Goal: Task Accomplishment & Management: Manage account settings

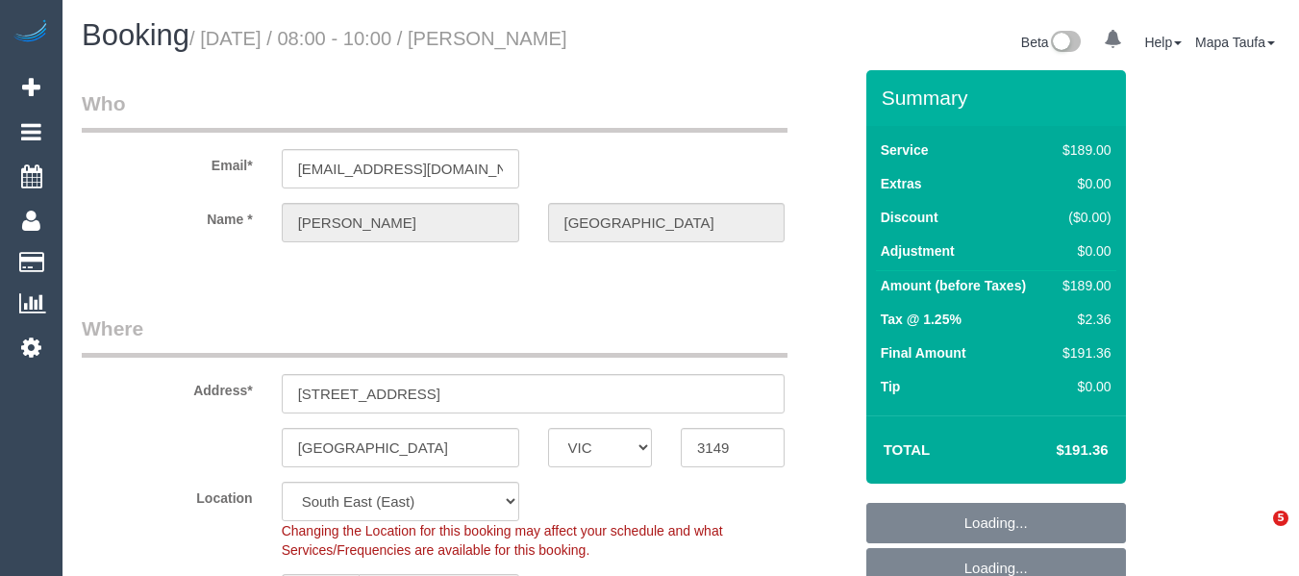
select select "VIC"
select select "string:stripe-pm_1RsvhJ2GScqysDRVq7g8kbVR"
select select "object:1186"
select select "number:28"
select select "number:14"
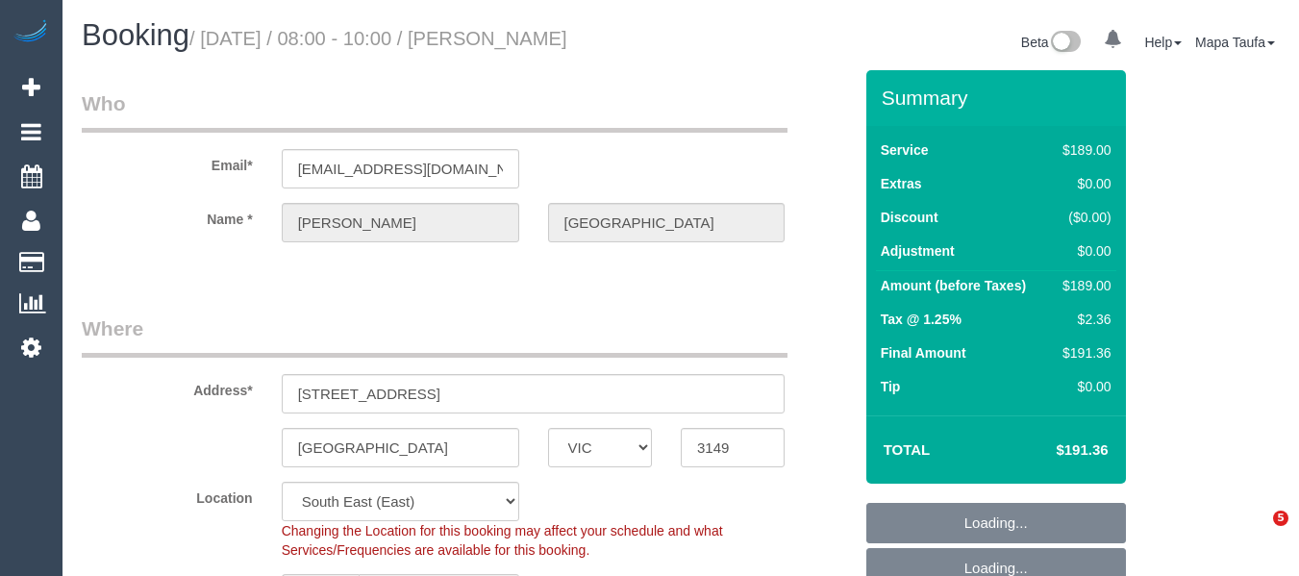
select select "number:18"
select select "number:25"
select select "number:13"
select select "spot1"
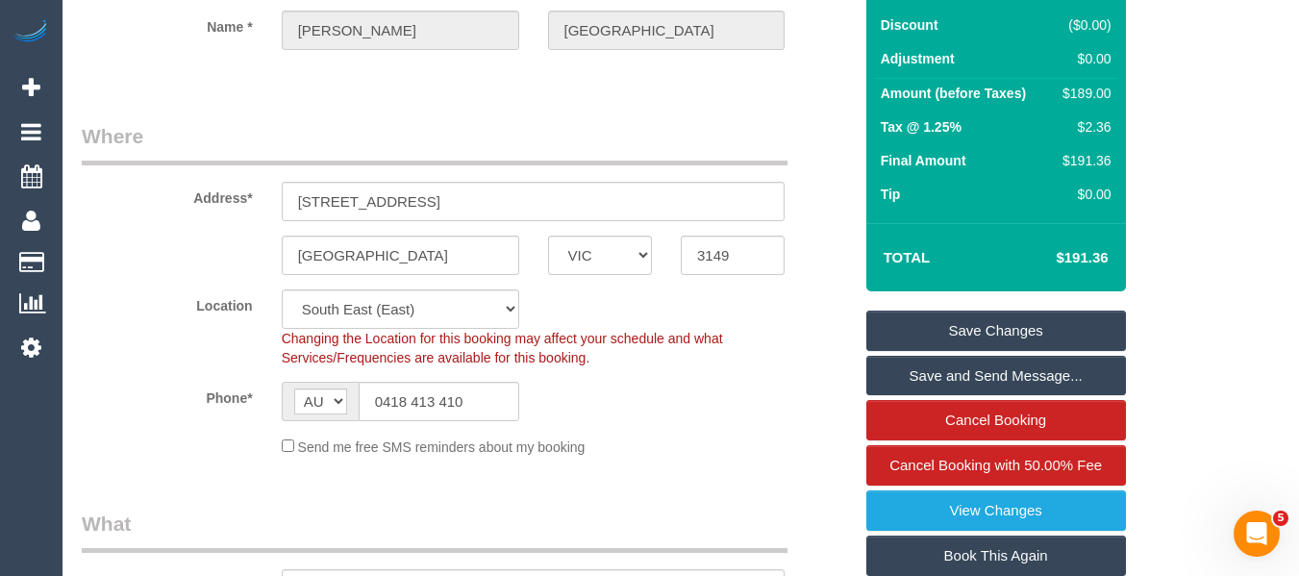
scroll to position [385, 0]
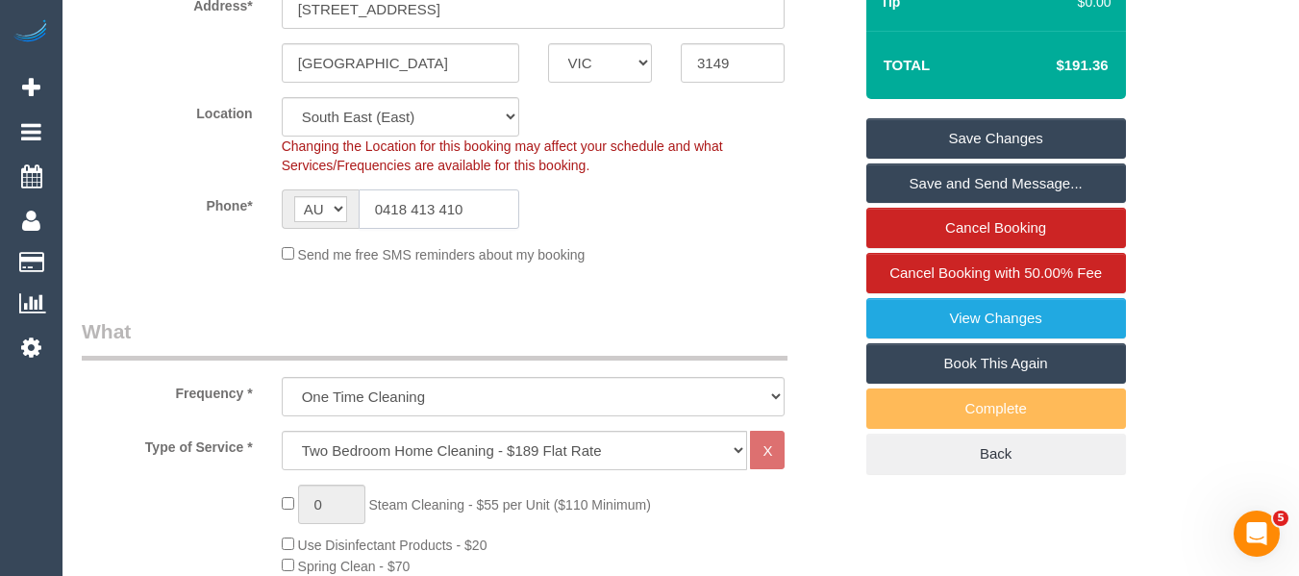
click at [449, 220] on input "0418 413 410" at bounding box center [439, 208] width 161 height 39
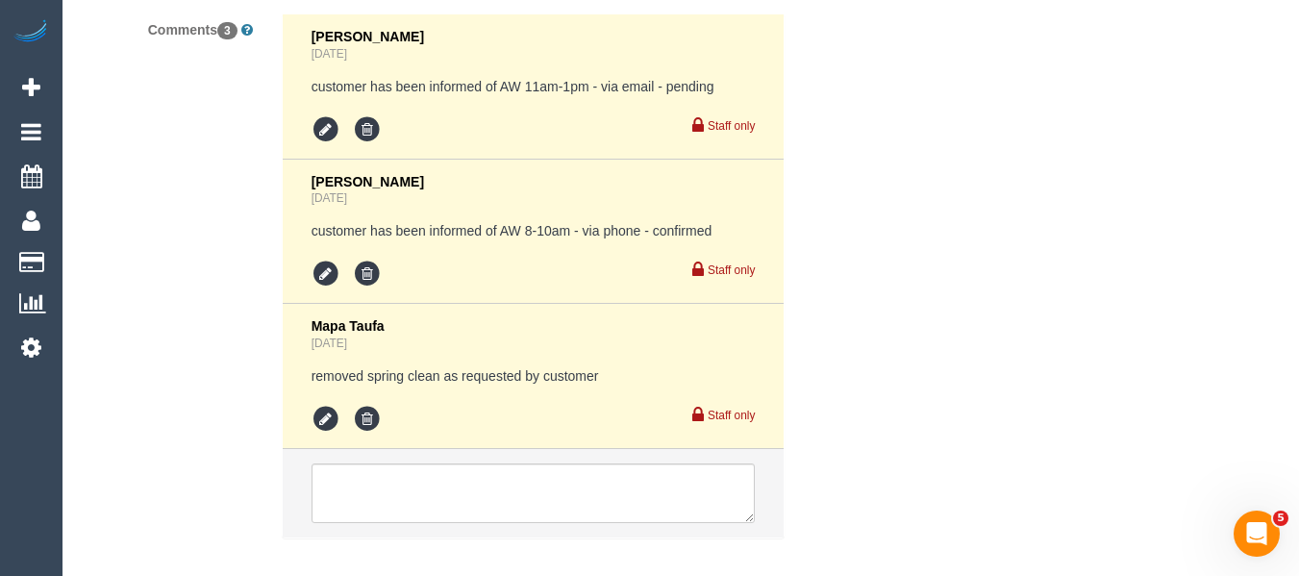
scroll to position [3799, 0]
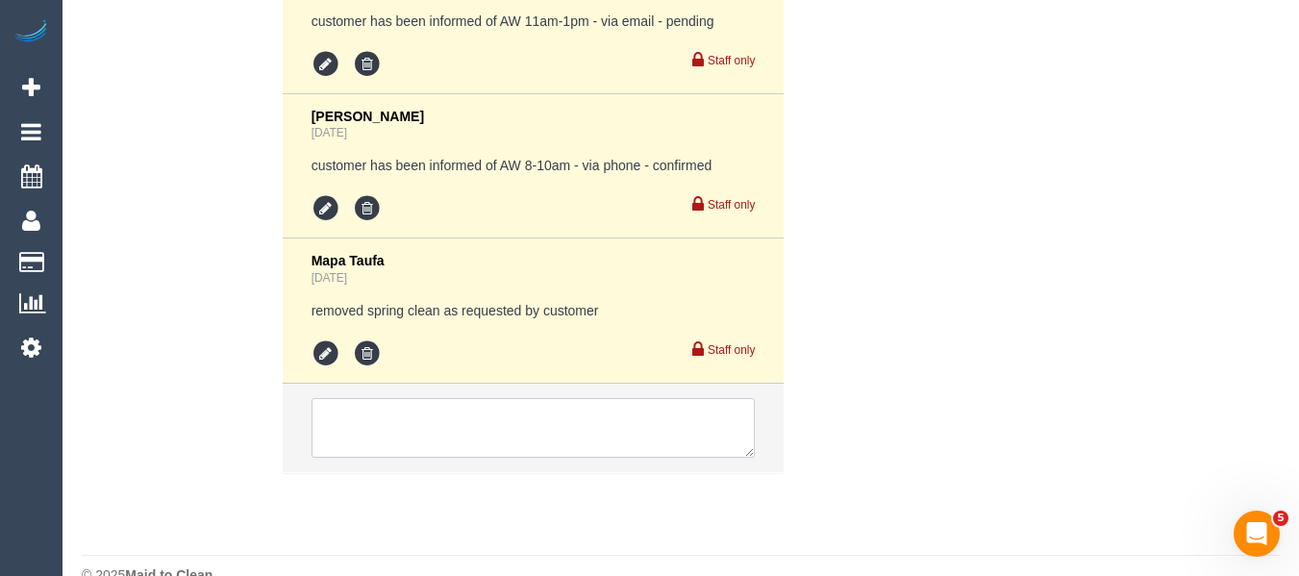
click at [362, 398] on textarea at bounding box center [533, 428] width 444 height 60
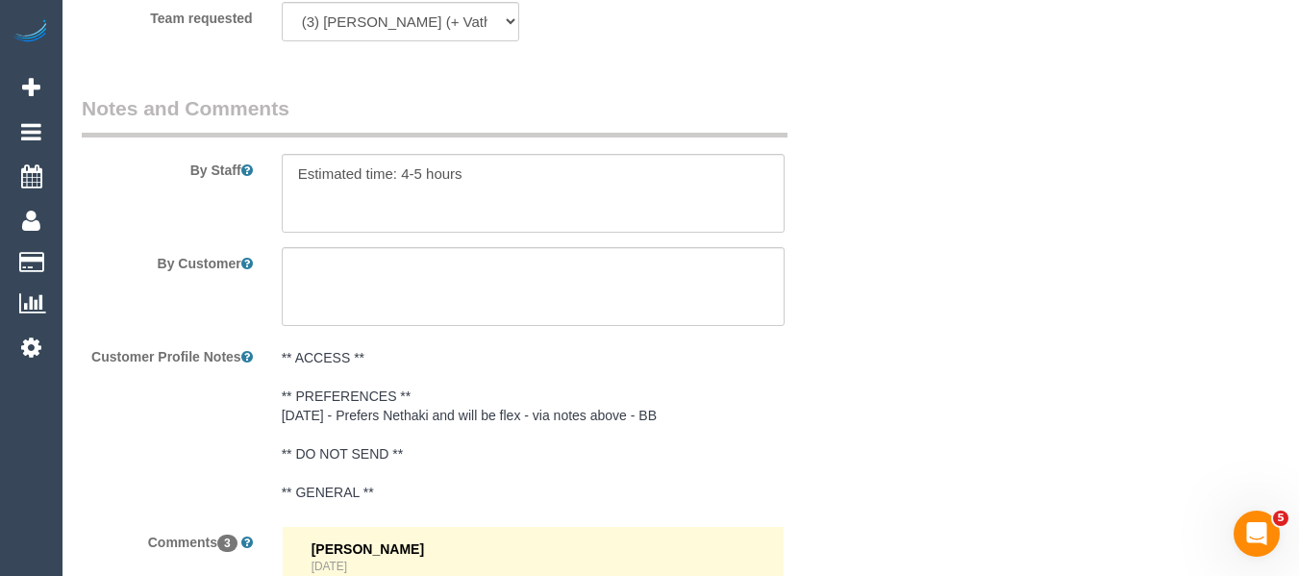
scroll to position [3030, 0]
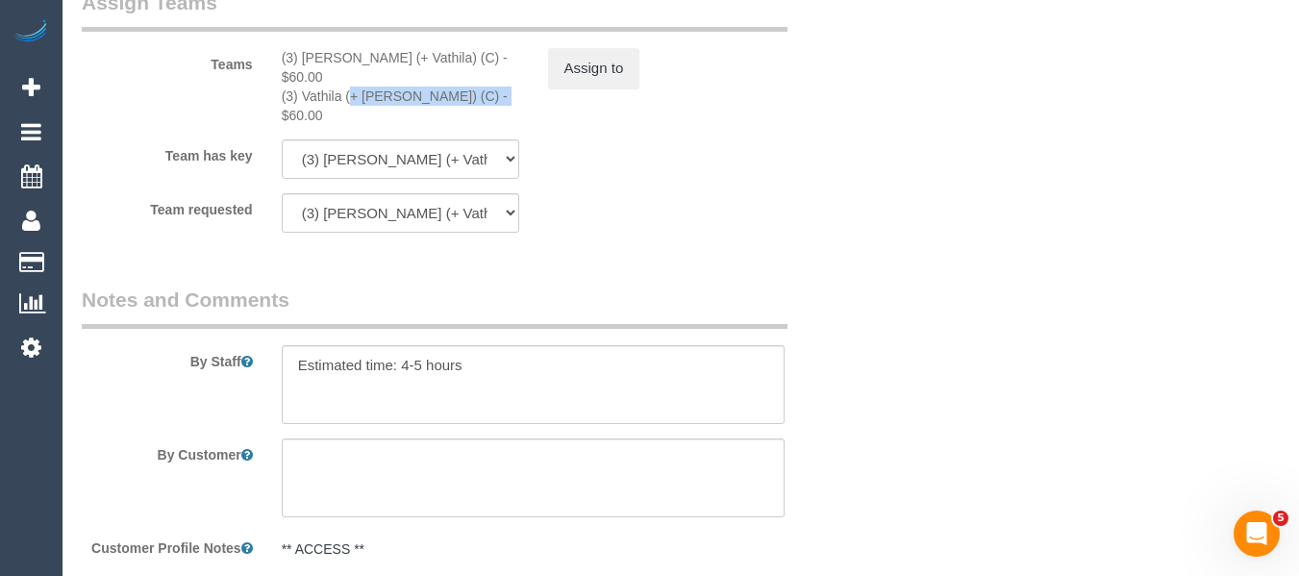
drag, startPoint x: 436, startPoint y: 71, endPoint x: 301, endPoint y: 77, distance: 135.7
click at [301, 87] on div "(3) Vathila (+ [PERSON_NAME]) (C) - $60.00" at bounding box center [400, 106] width 237 height 38
copy div "Vathila (+ [PERSON_NAME]) (C"
click at [593, 72] on button "Assign to" at bounding box center [594, 68] width 92 height 40
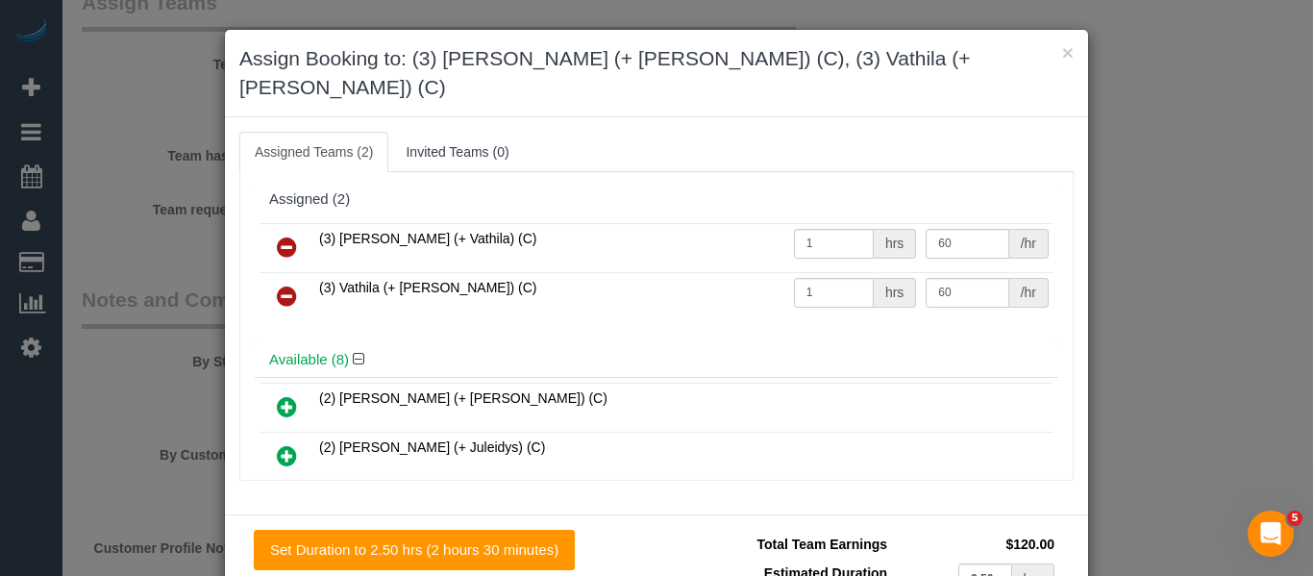
click at [277, 236] on icon at bounding box center [287, 247] width 20 height 23
click at [277, 285] on icon at bounding box center [287, 296] width 20 height 23
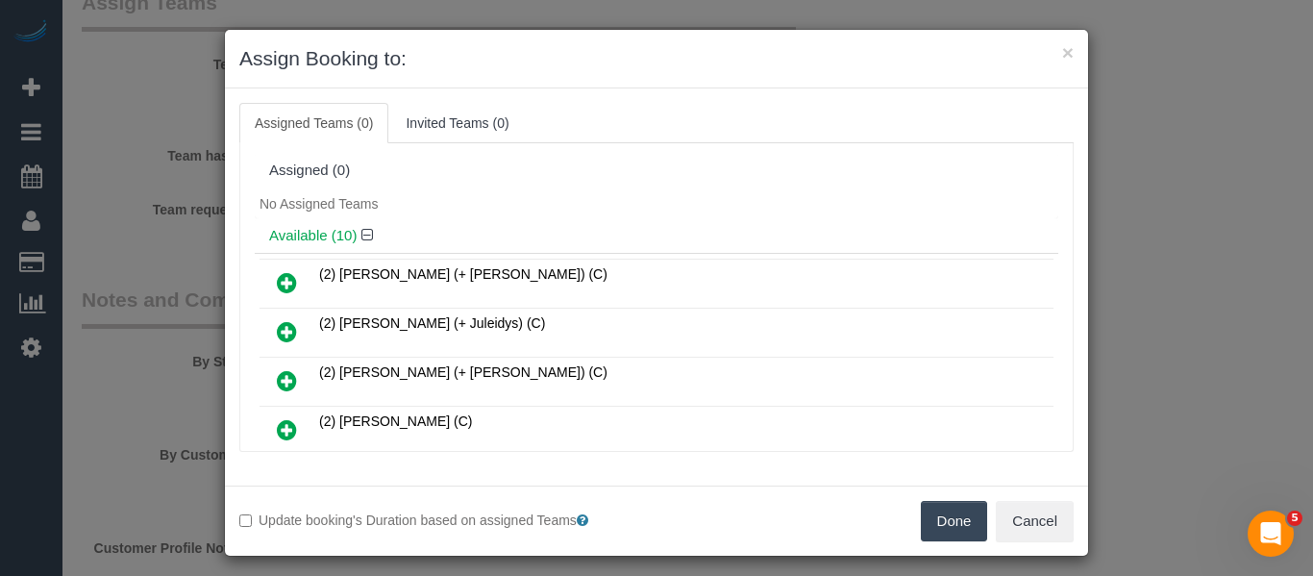
click at [939, 518] on button "Done" at bounding box center [954, 521] width 67 height 40
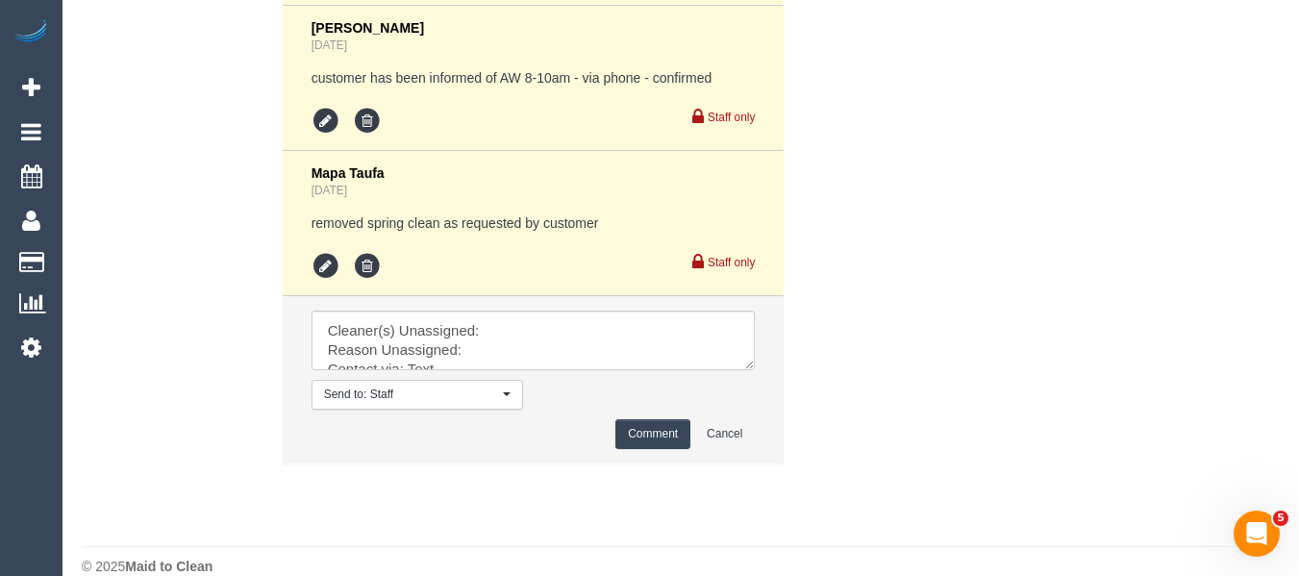
scroll to position [3878, 0]
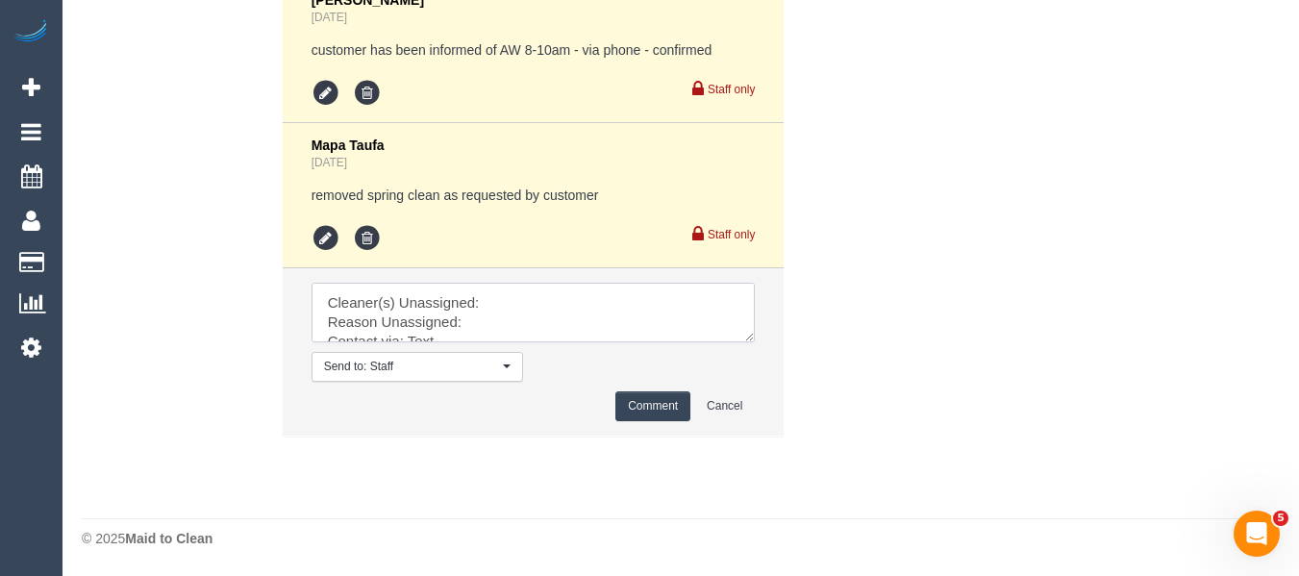
click at [509, 295] on textarea at bounding box center [533, 313] width 444 height 60
paste textarea "Vathila (+ [PERSON_NAME]) (C"
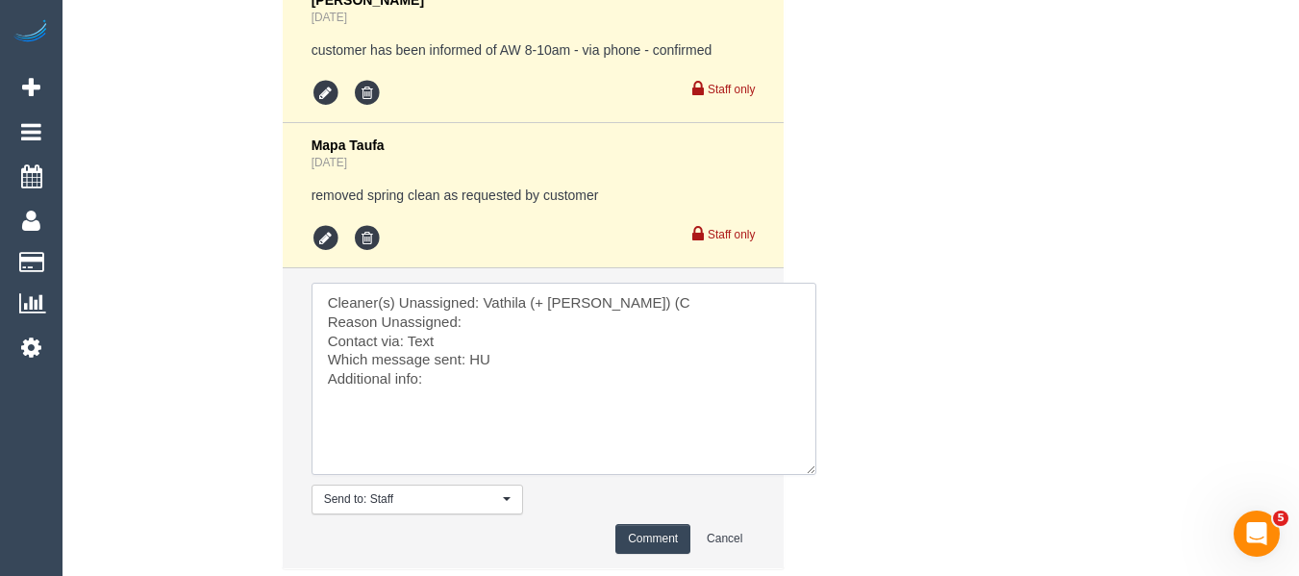
drag, startPoint x: 806, startPoint y: 467, endPoint x: 548, endPoint y: 328, distance: 292.9
click at [800, 459] on textarea at bounding box center [563, 379] width 505 height 192
click at [534, 321] on textarea at bounding box center [560, 375] width 499 height 184
click at [481, 328] on textarea at bounding box center [560, 375] width 499 height 184
click at [479, 337] on textarea at bounding box center [560, 375] width 499 height 184
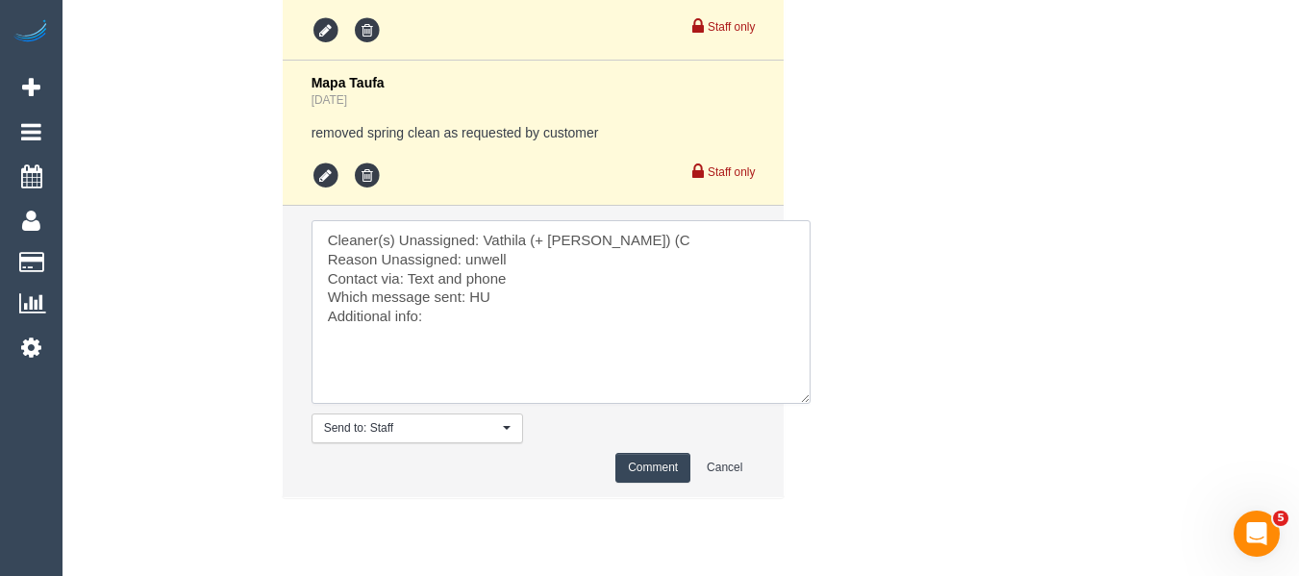
scroll to position [3974, 0]
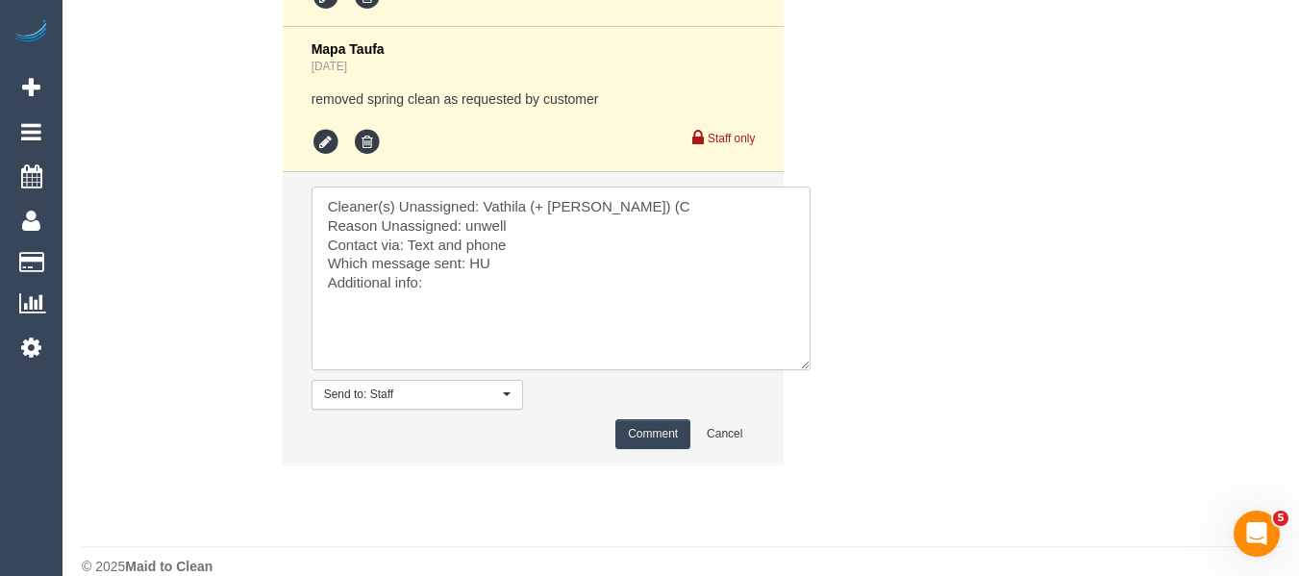
type textarea "Cleaner(s) Unassigned: Vathila (+ [PERSON_NAME]) (C Reason Unassigned: unwell C…"
click at [627, 430] on button "Comment" at bounding box center [652, 434] width 75 height 30
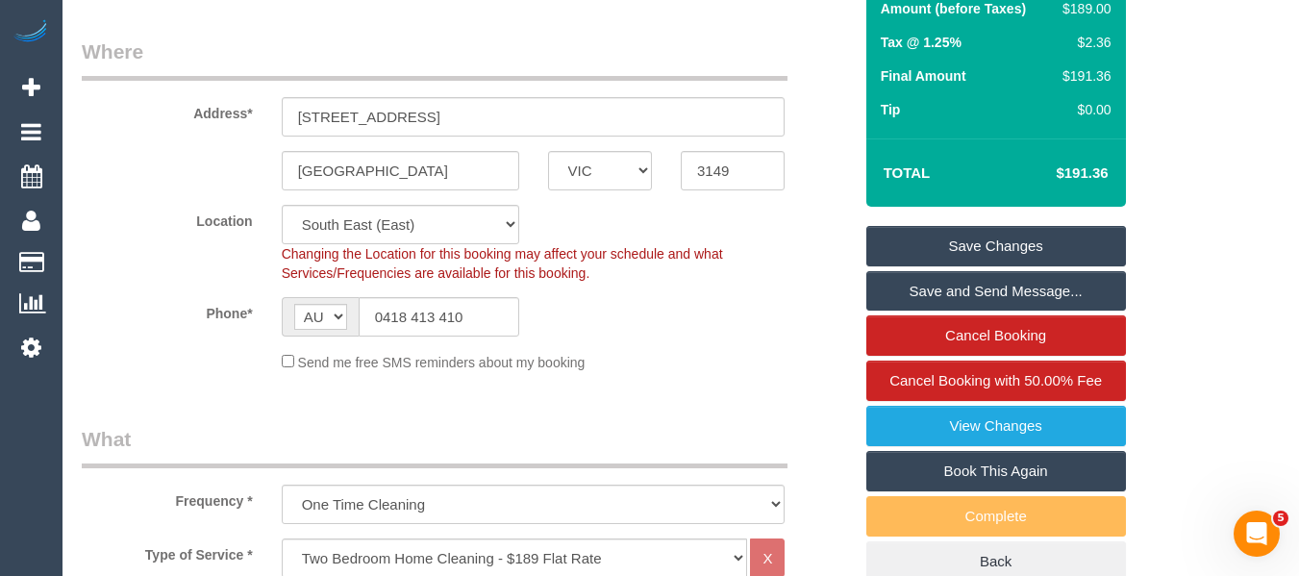
scroll to position [260, 0]
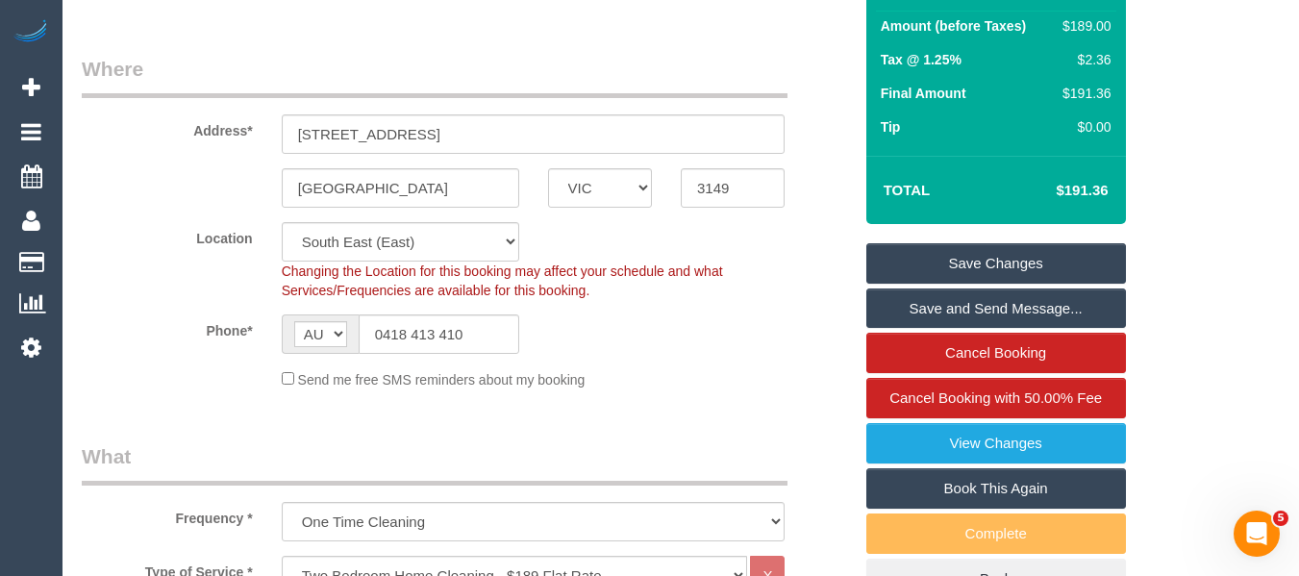
click at [1032, 248] on link "Save Changes" at bounding box center [996, 263] width 260 height 40
